Goal: Task Accomplishment & Management: Manage account settings

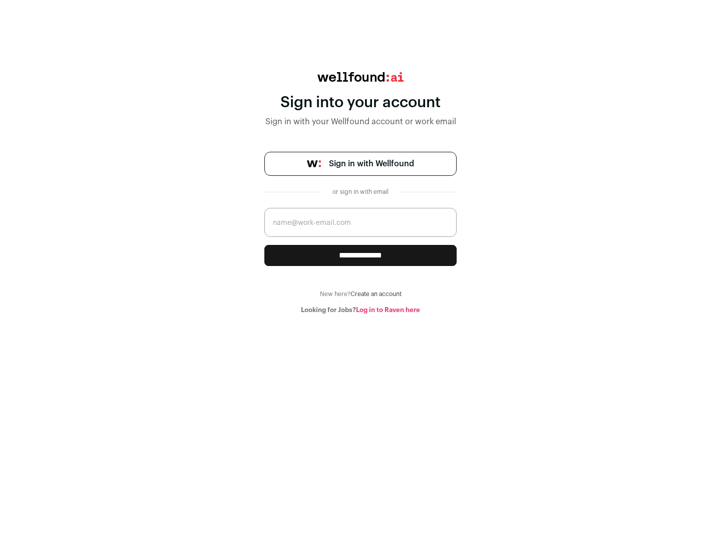
click at [371, 164] on span "Sign in with Wellfound" at bounding box center [371, 164] width 85 height 12
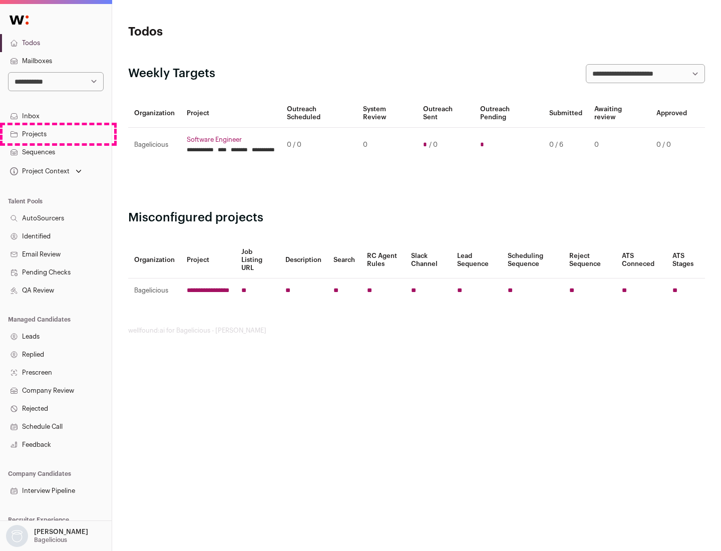
click at [56, 134] on link "Projects" at bounding box center [56, 134] width 112 height 18
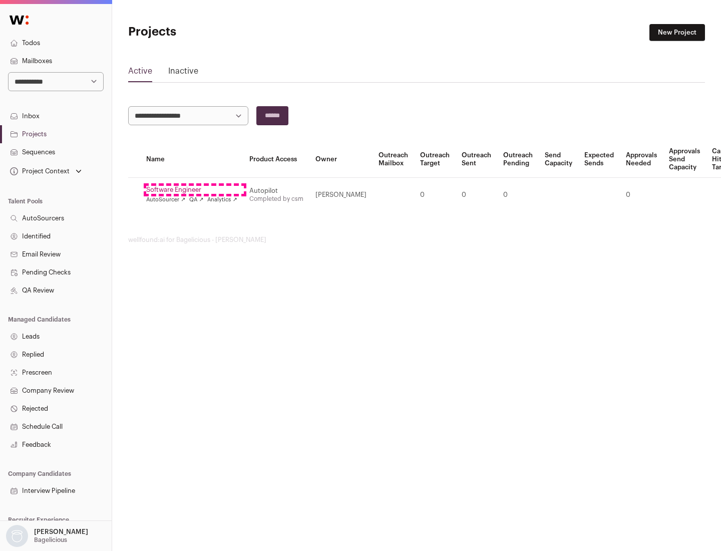
click at [195, 190] on link "Software Engineer" at bounding box center [191, 190] width 91 height 8
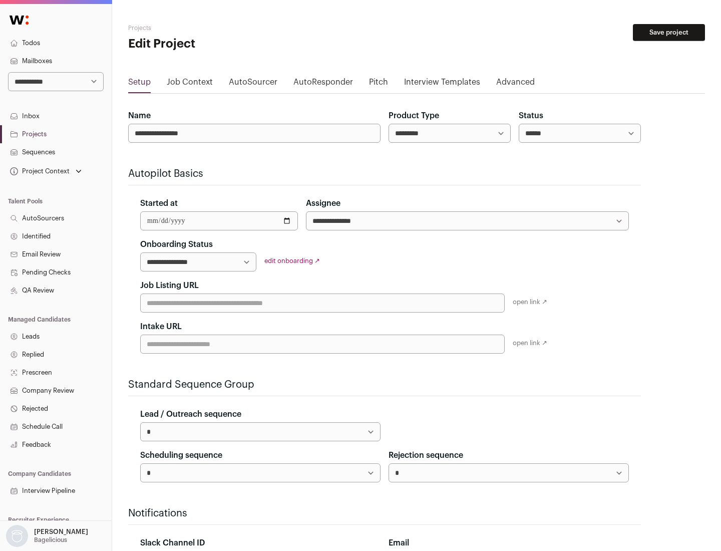
click at [669, 33] on button "Save project" at bounding box center [669, 32] width 72 height 17
